Goal: Navigation & Orientation: Go to known website

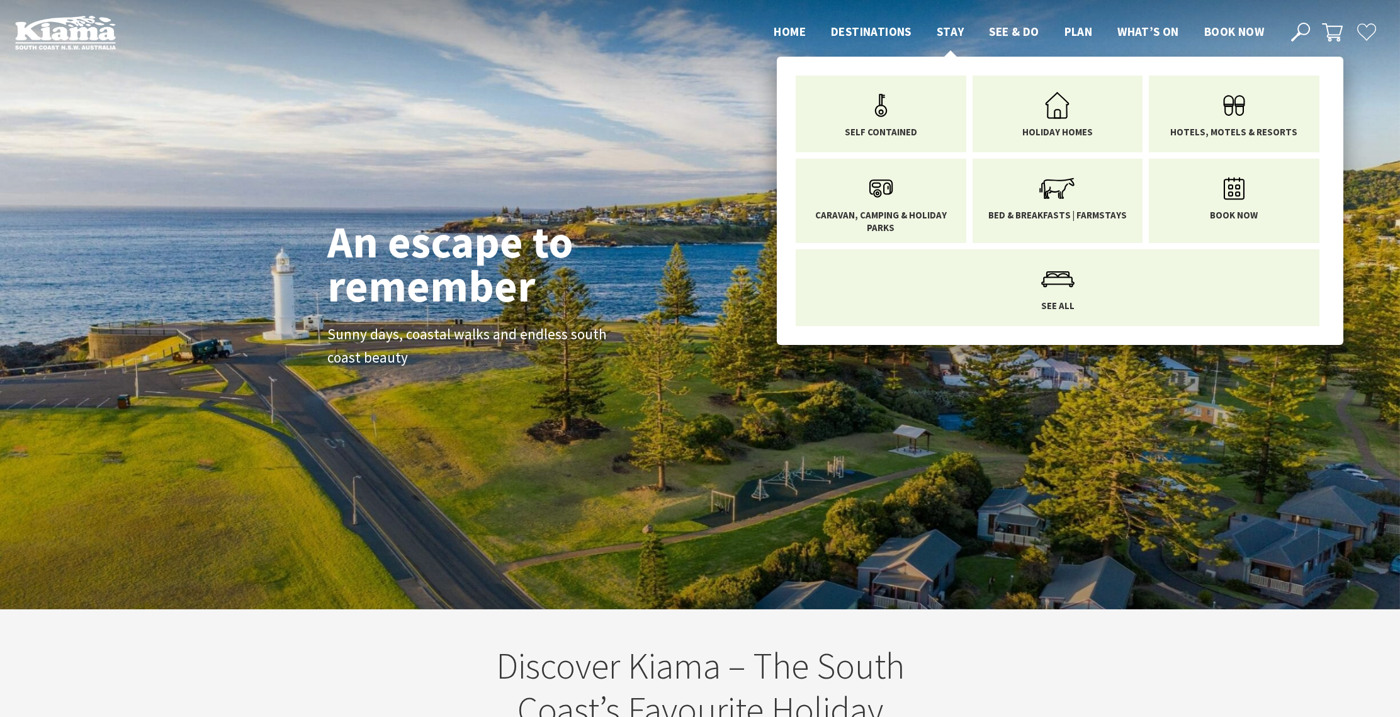
scroll to position [208, 1390]
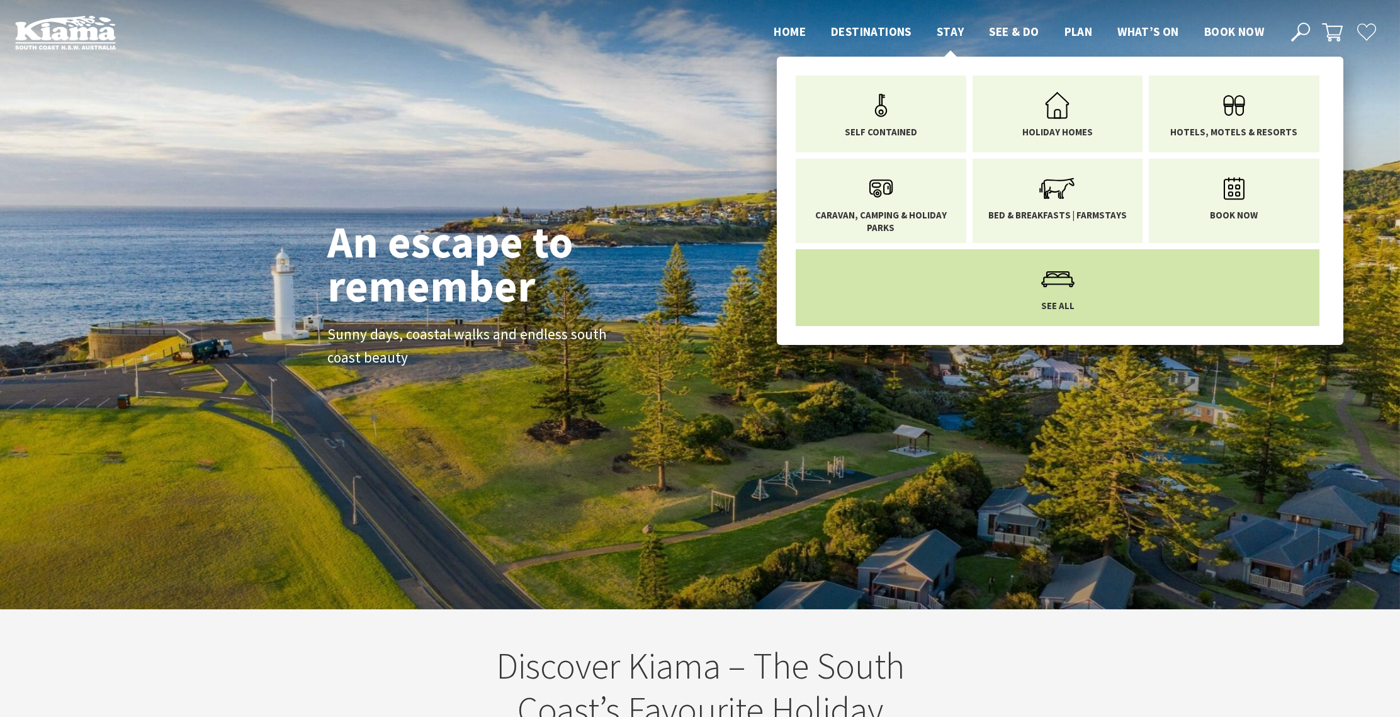
click at [1052, 270] on icon "Main Menu" at bounding box center [1057, 279] width 41 height 41
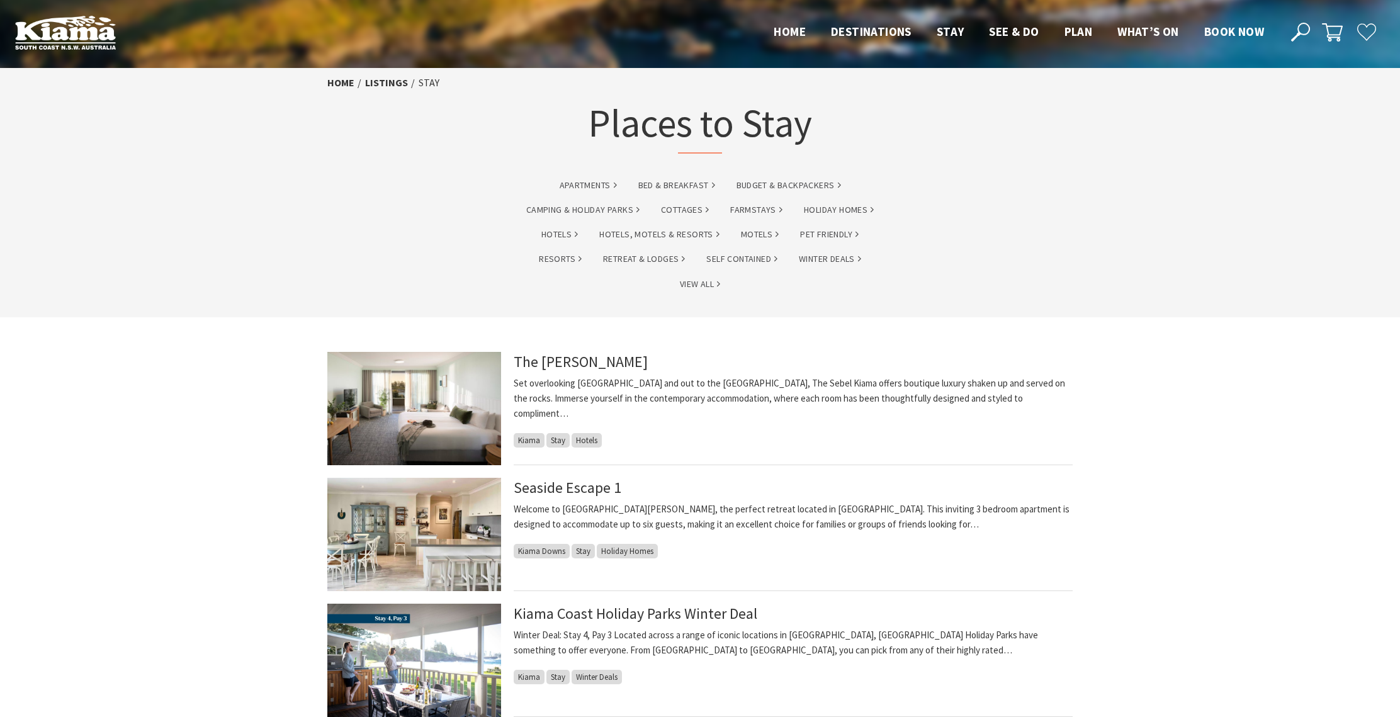
click at [473, 394] on img at bounding box center [414, 408] width 174 height 113
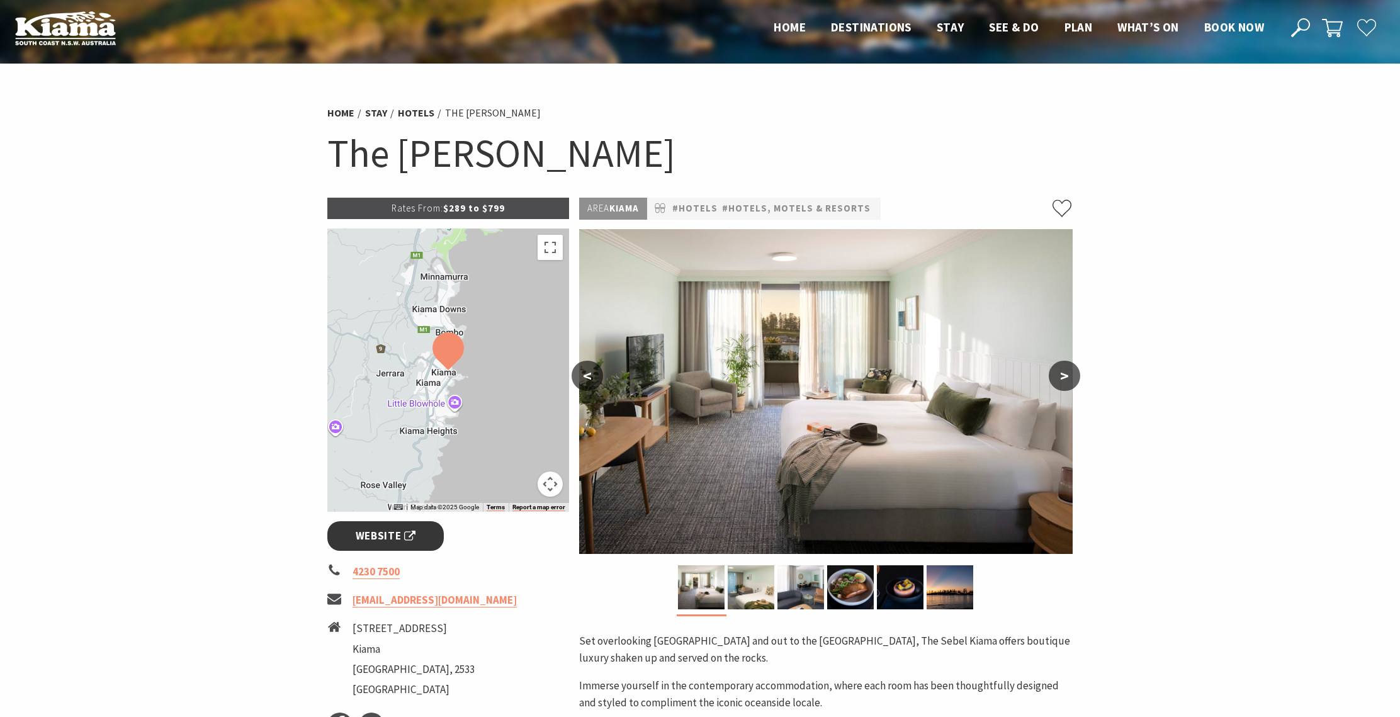
scroll to position [6, 0]
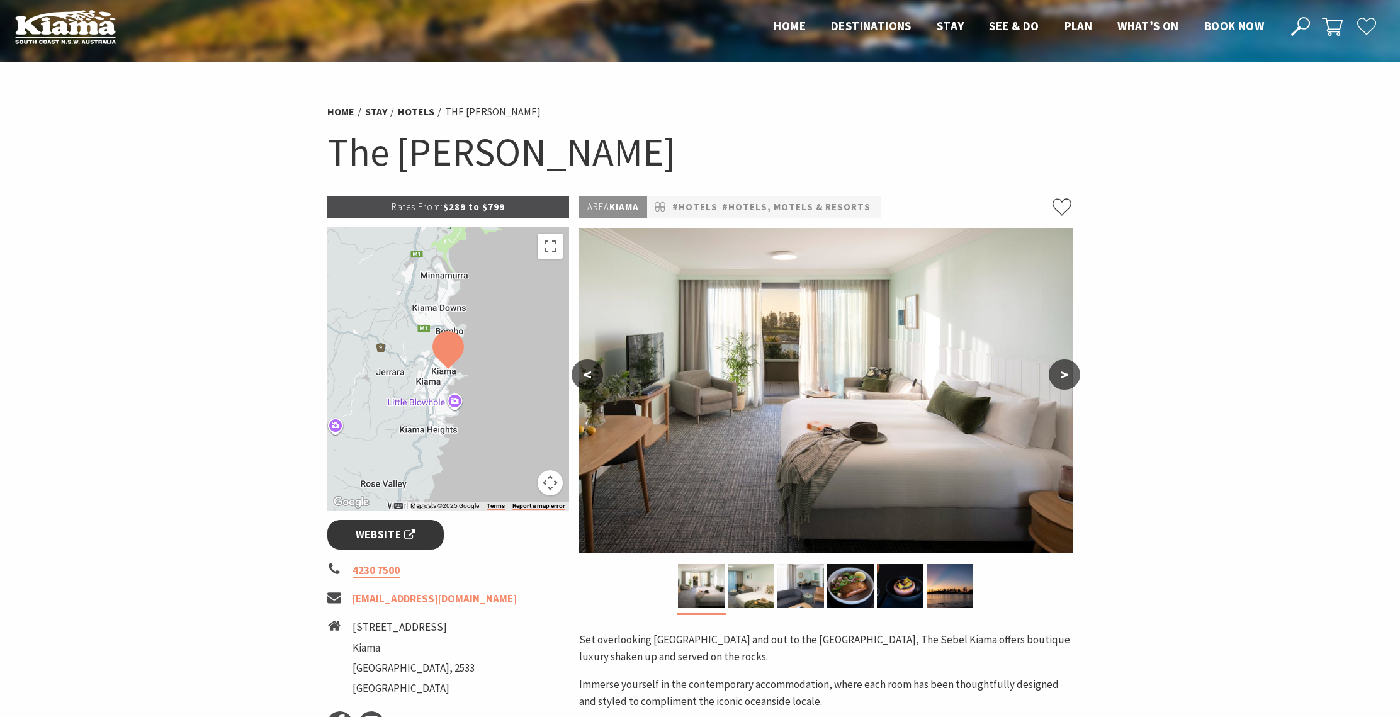
click at [384, 530] on span "Website" at bounding box center [386, 534] width 60 height 17
